Goal: Navigation & Orientation: Find specific page/section

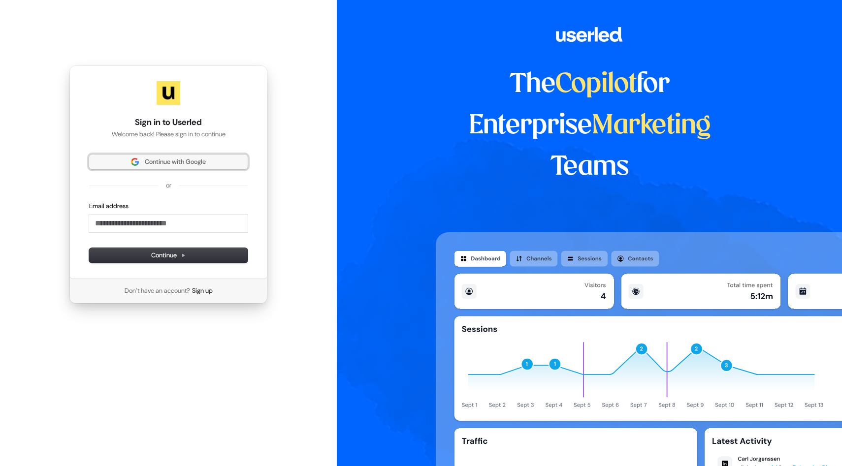
click at [200, 162] on span "Continue with Google" at bounding box center [175, 162] width 61 height 9
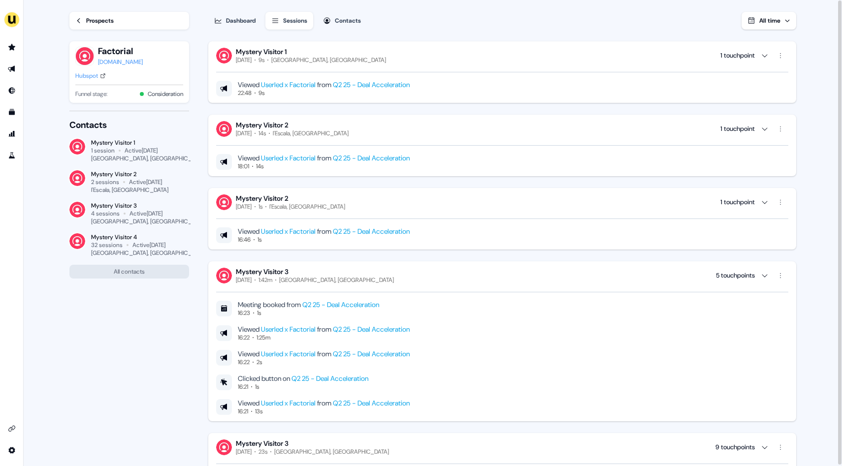
click at [762, 60] on div "1 touchpoint" at bounding box center [744, 56] width 48 height 10
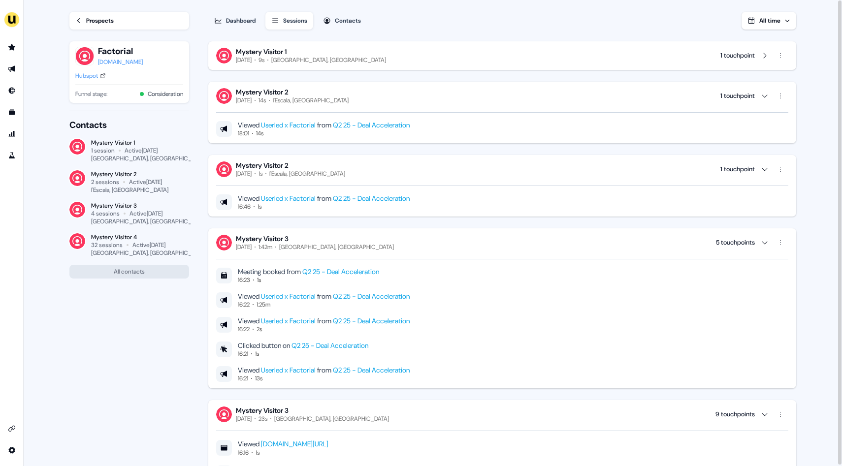
click at [772, 56] on div "1 touchpoint" at bounding box center [754, 56] width 68 height 16
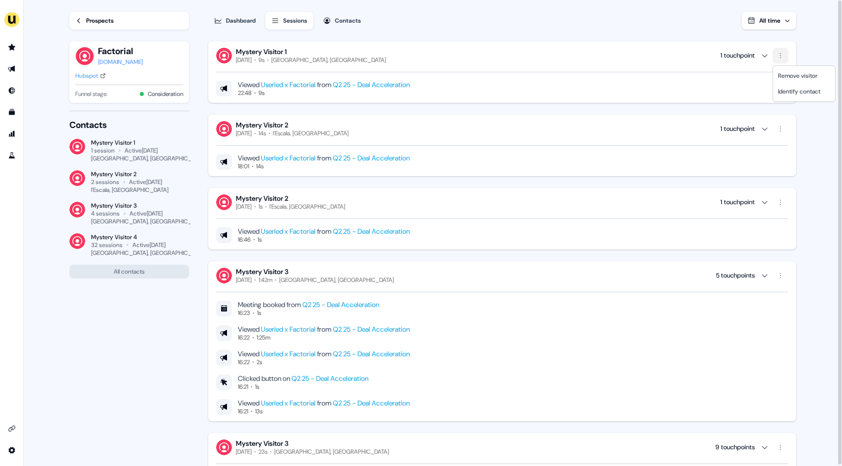
click at [782, 56] on html "For the best experience switch devices to a bigger screen. Go to Userled.io Loa…" at bounding box center [421, 233] width 842 height 466
click at [785, 88] on span "Identify contact" at bounding box center [799, 92] width 42 height 8
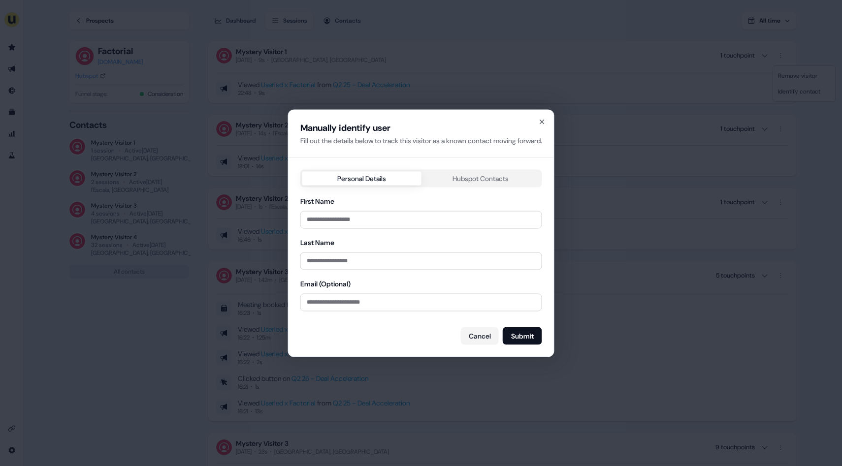
click at [485, 184] on div "Manually identify user Fill out the details below to track this visitor as a kn…" at bounding box center [421, 233] width 265 height 247
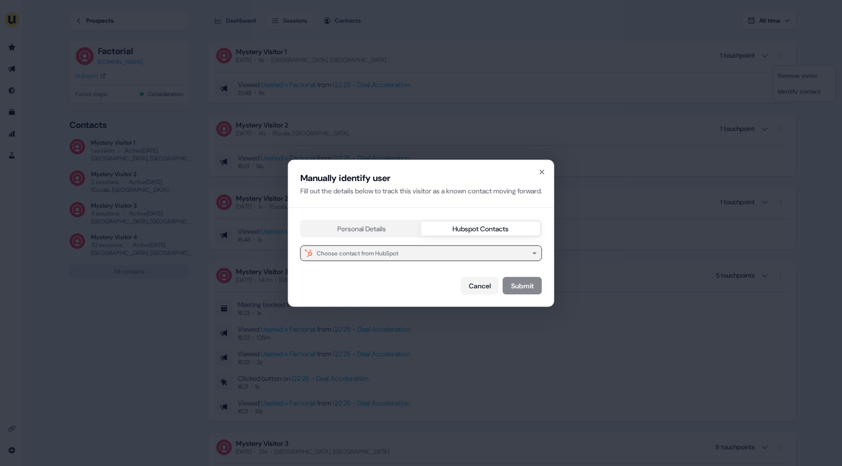
click at [377, 257] on div "Choose contact from HubSpot" at bounding box center [358, 253] width 82 height 10
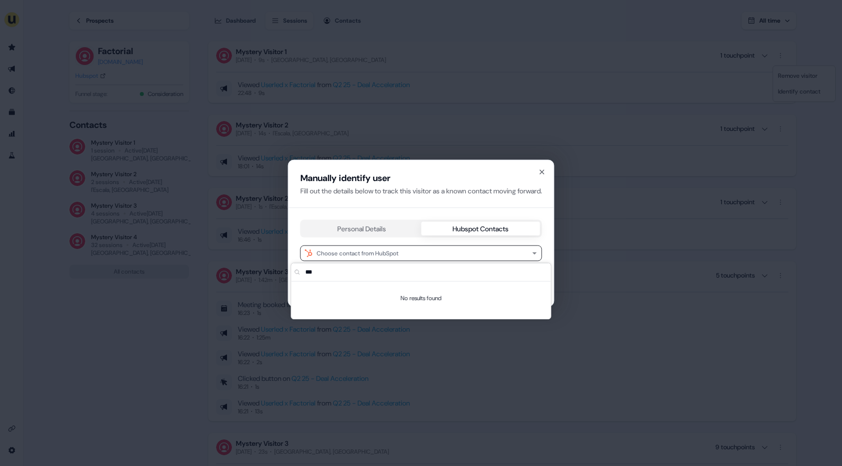
type input "***"
click at [551, 177] on div "Manually identify user Fill out the details below to track this visitor as a kn…" at bounding box center [421, 184] width 265 height 48
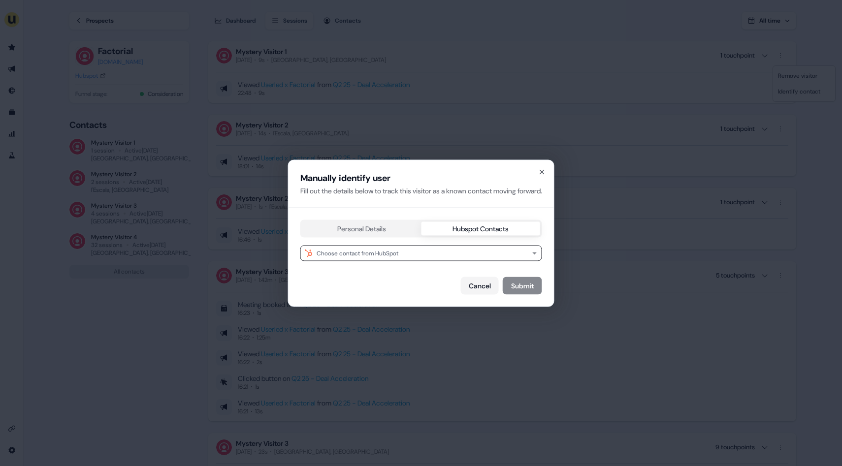
click at [549, 167] on div "Manually identify user Fill out the details below to track this visitor as a kn…" at bounding box center [421, 184] width 265 height 48
click at [546, 170] on icon "button" at bounding box center [542, 172] width 8 height 8
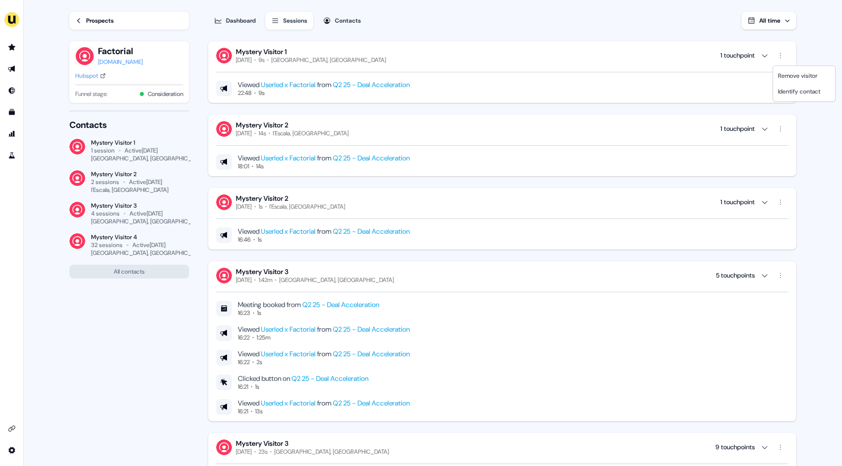
click at [95, 33] on html "For the best experience switch devices to a bigger screen. Go to Userled.io Loa…" at bounding box center [421, 233] width 842 height 466
click at [98, 24] on div "Prospects" at bounding box center [100, 21] width 28 height 10
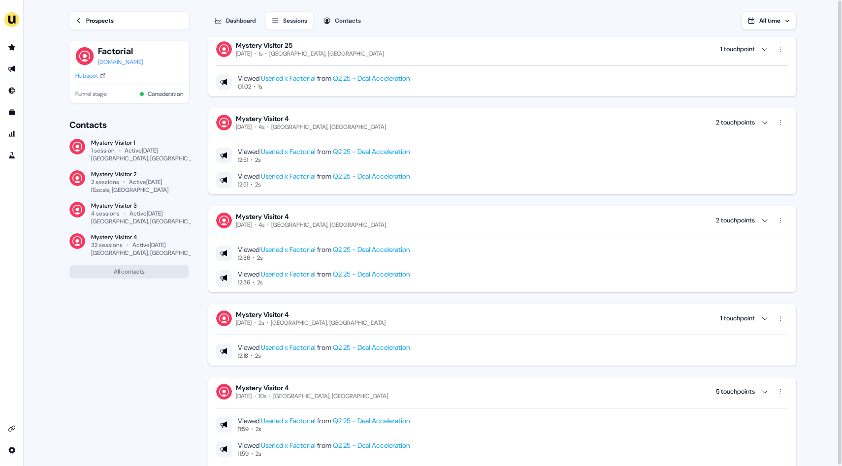
scroll to position [3654, 0]
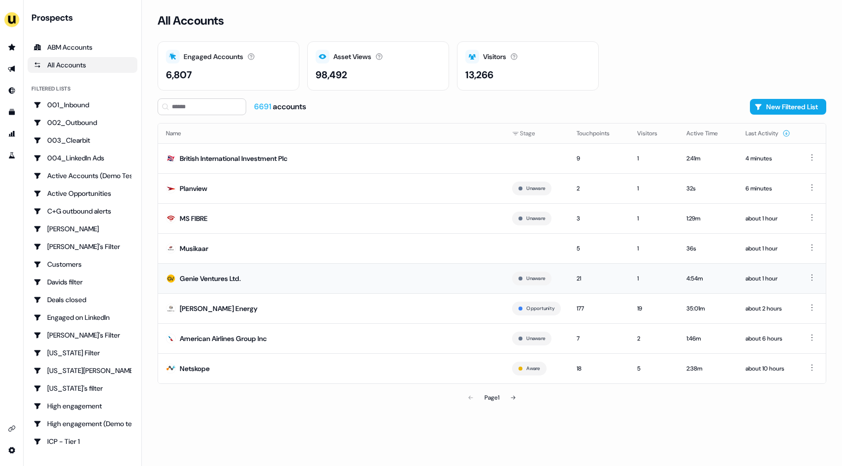
click at [353, 275] on td "Genie Ventures Ltd." at bounding box center [331, 278] width 346 height 30
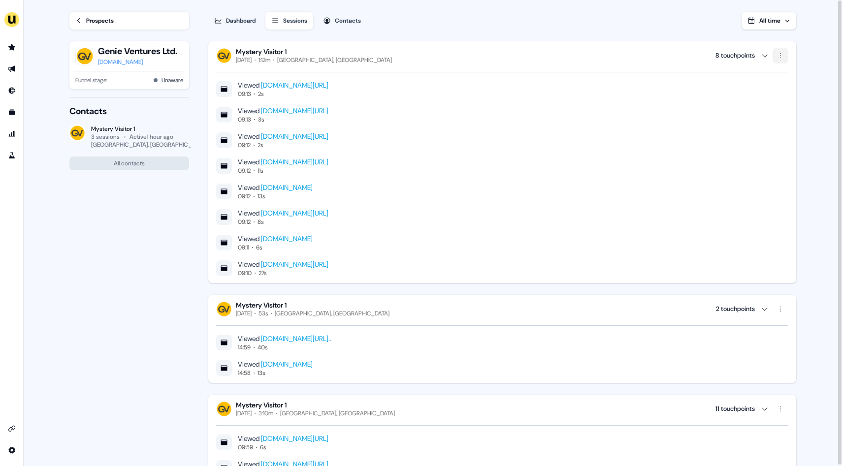
click at [783, 57] on html "For the best experience switch devices to a bigger screen. Go to [DOMAIN_NAME] …" at bounding box center [421, 233] width 842 height 466
click at [780, 92] on span "Identify contact" at bounding box center [799, 92] width 42 height 8
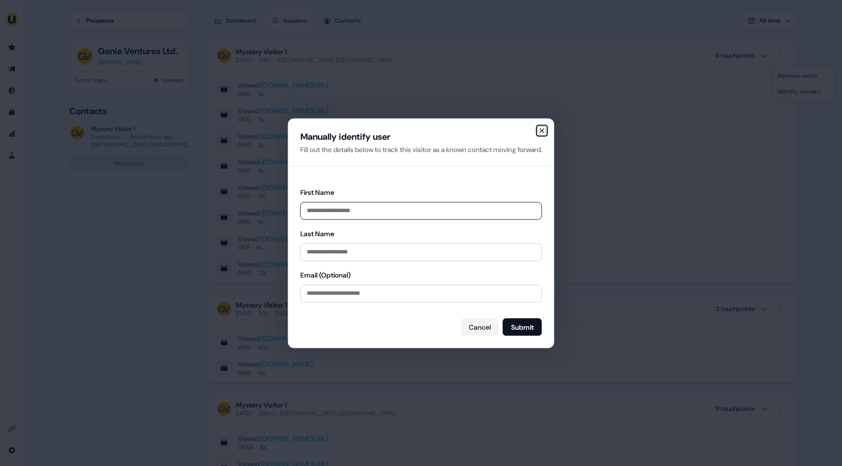
click at [546, 129] on icon "button" at bounding box center [542, 131] width 8 height 8
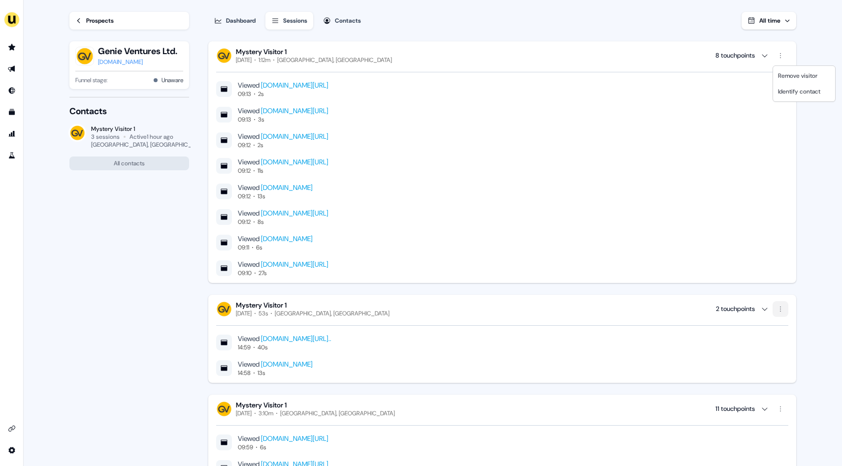
click at [778, 314] on html "For the best experience switch devices to a bigger screen. Go to [DOMAIN_NAME] …" at bounding box center [421, 233] width 842 height 466
click at [779, 312] on html "For the best experience switch devices to a bigger screen. Go to [DOMAIN_NAME] …" at bounding box center [421, 233] width 842 height 466
click at [780, 344] on span "Identify contact" at bounding box center [799, 345] width 42 height 8
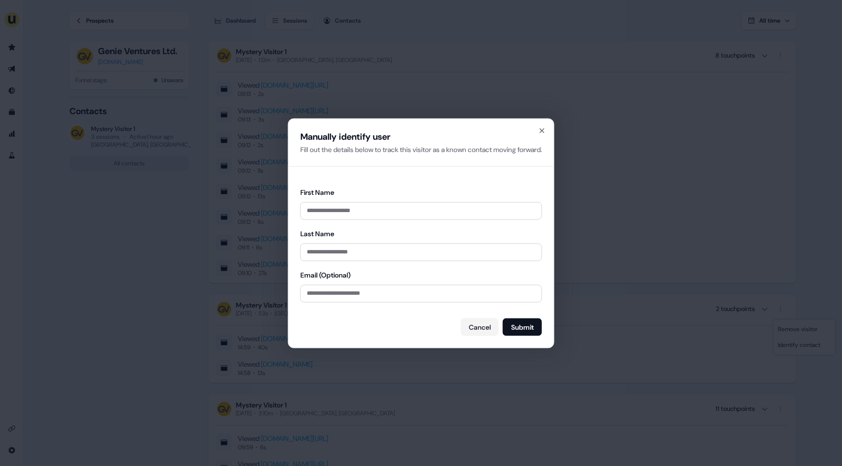
click at [551, 134] on div "Manually identify user Fill out the details below to track this visitor as a kn…" at bounding box center [421, 143] width 265 height 48
click at [546, 133] on icon "button" at bounding box center [542, 131] width 8 height 8
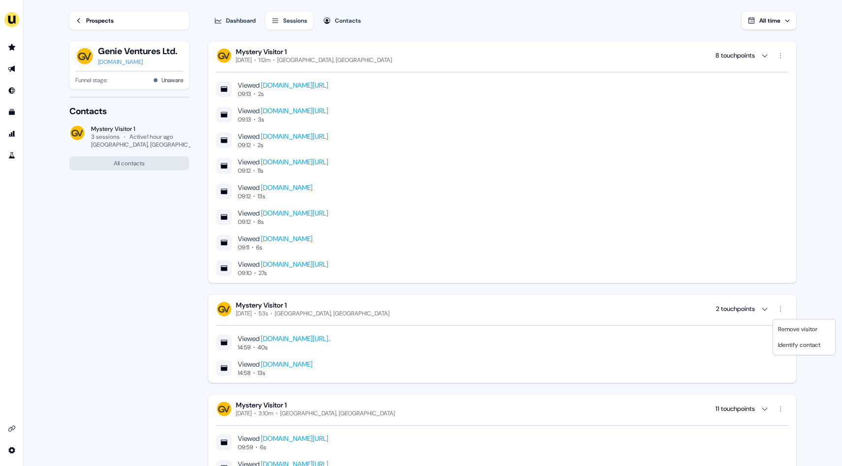
click at [75, 24] on html "For the best experience switch devices to a bigger screen. Go to [DOMAIN_NAME] …" at bounding box center [421, 233] width 842 height 466
click at [88, 30] on div "Prospects Genie Ventures Ltd. [DOMAIN_NAME] Funnel stage: Unaware" at bounding box center [129, 48] width 120 height 97
click at [79, 19] on icon at bounding box center [78, 20] width 3 height 5
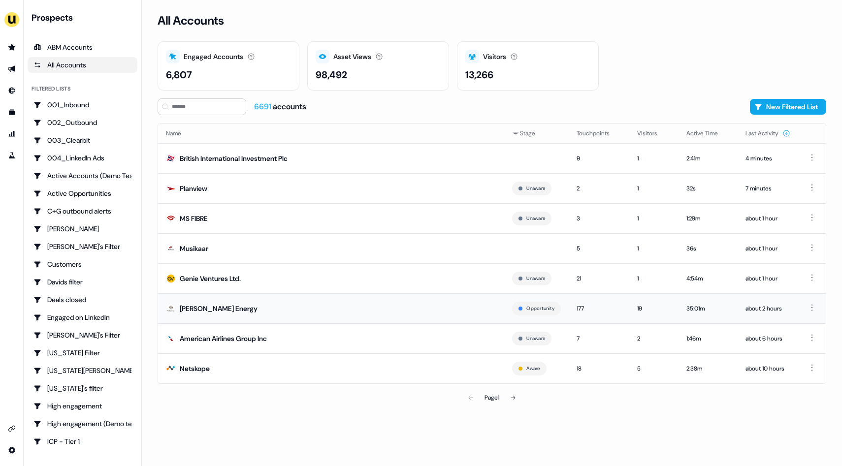
click at [229, 304] on td "[PERSON_NAME] Energy" at bounding box center [331, 309] width 346 height 30
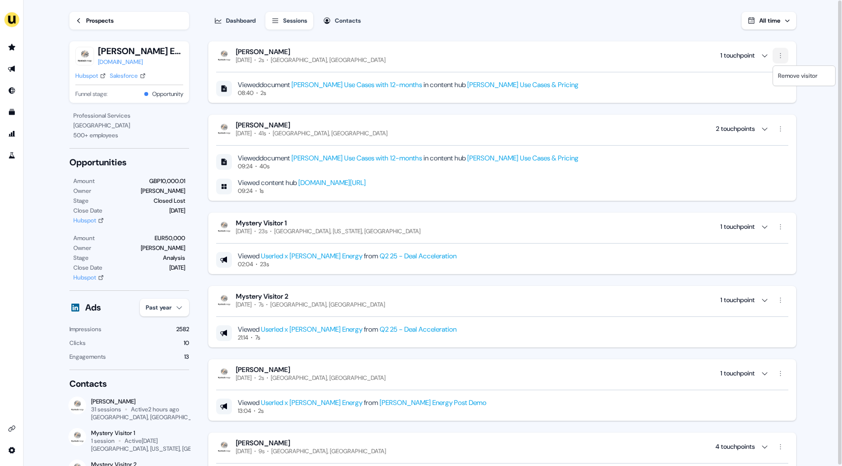
click at [780, 57] on html "For the best experience switch devices to a bigger screen. Go to [DOMAIN_NAME] …" at bounding box center [421, 233] width 842 height 466
click at [785, 130] on html "For the best experience switch devices to a bigger screen. Go to [DOMAIN_NAME] …" at bounding box center [421, 233] width 842 height 466
click at [783, 302] on html "For the best experience switch devices to a bigger screen. Go to [DOMAIN_NAME] …" at bounding box center [421, 233] width 842 height 466
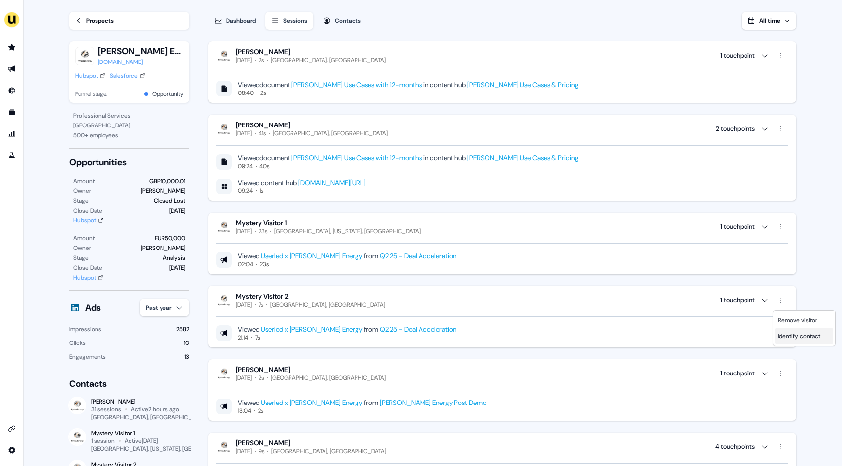
click at [783, 333] on span "Identify contact" at bounding box center [799, 336] width 42 height 8
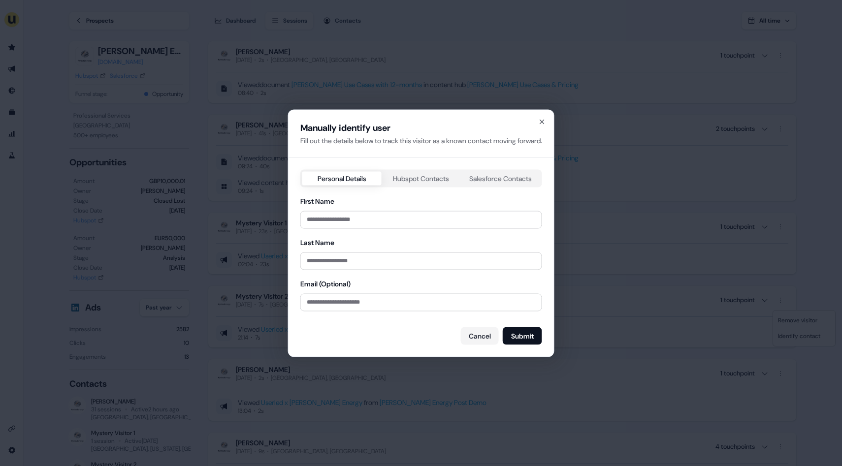
click at [434, 177] on div "Manually identify user Fill out the details below to track this visitor as a kn…" at bounding box center [421, 233] width 265 height 247
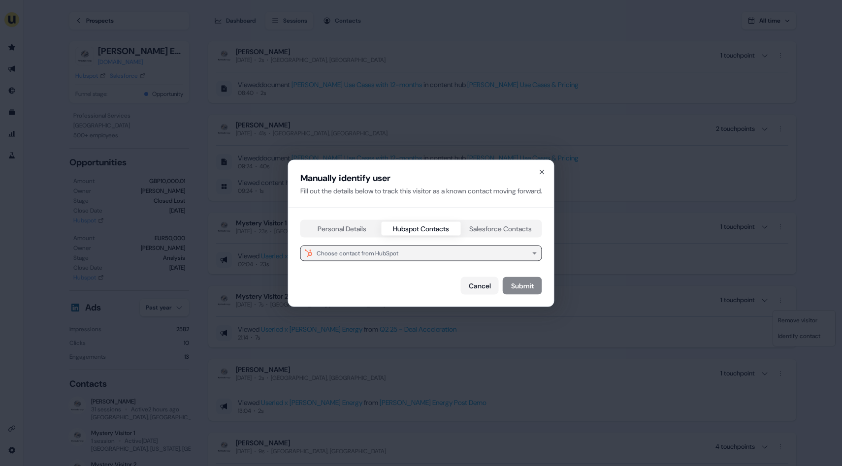
click at [386, 254] on div "Choose contact from HubSpot" at bounding box center [358, 253] width 82 height 10
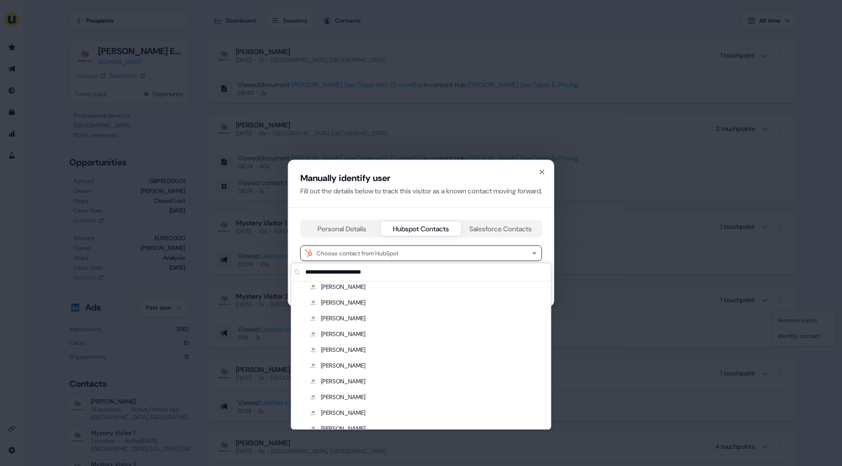
scroll to position [205, 0]
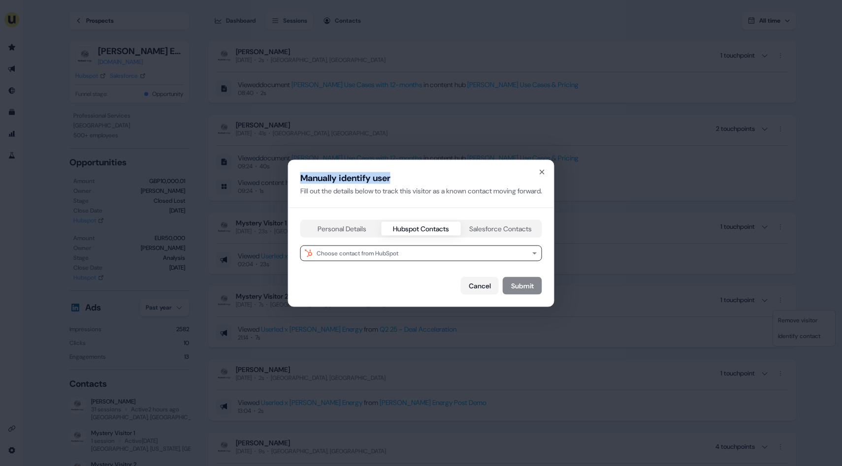
drag, startPoint x: 393, startPoint y: 179, endPoint x: 292, endPoint y: 179, distance: 101.0
click at [300, 179] on div "Manually identify user" at bounding box center [421, 178] width 242 height 12
copy div "Manually identify user"
